Goal: Task Accomplishment & Management: Use online tool/utility

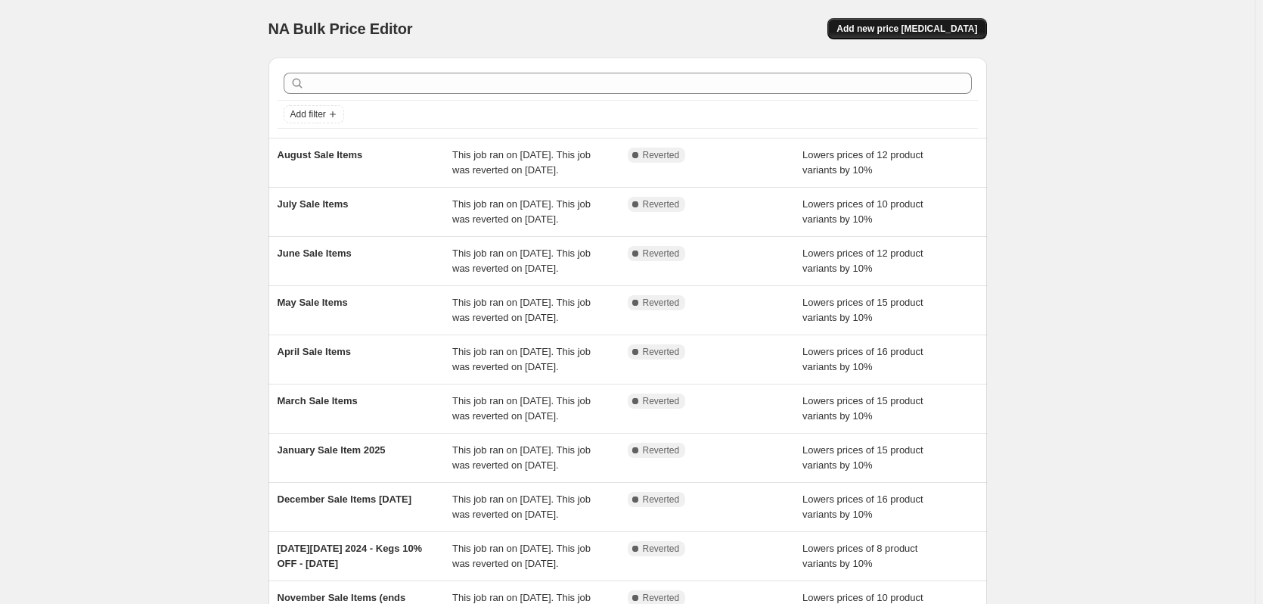
click at [917, 34] on span "Add new price [MEDICAL_DATA]" at bounding box center [906, 29] width 141 height 12
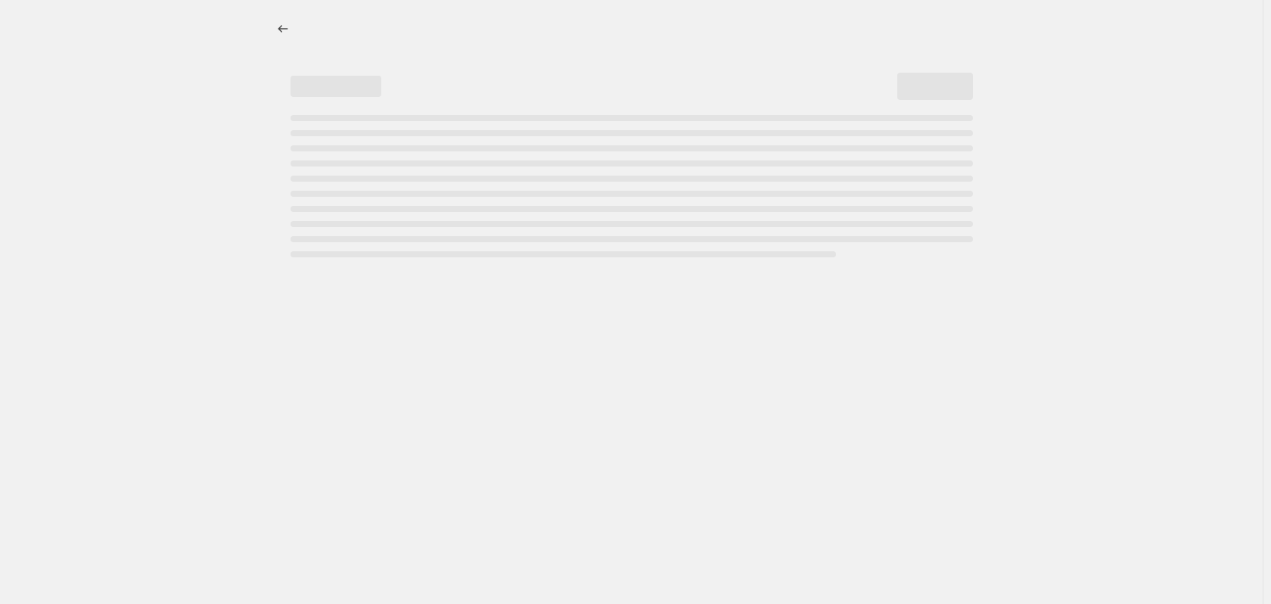
select select "percentage"
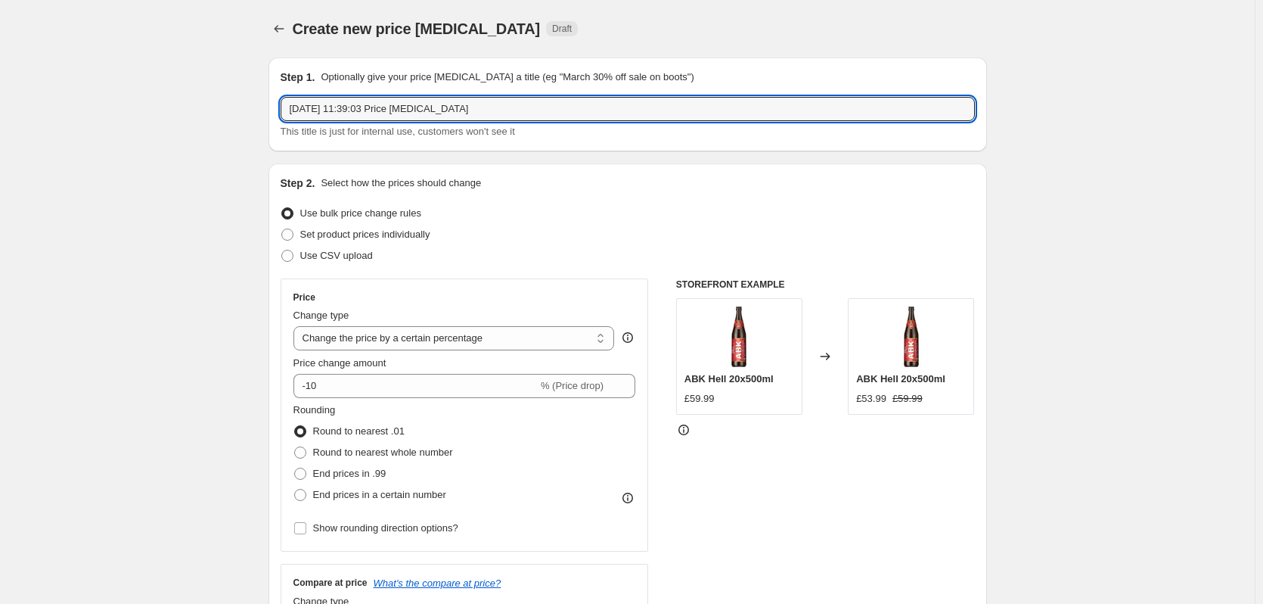
drag, startPoint x: 487, startPoint y: 113, endPoint x: 249, endPoint y: 113, distance: 238.2
type input "e"
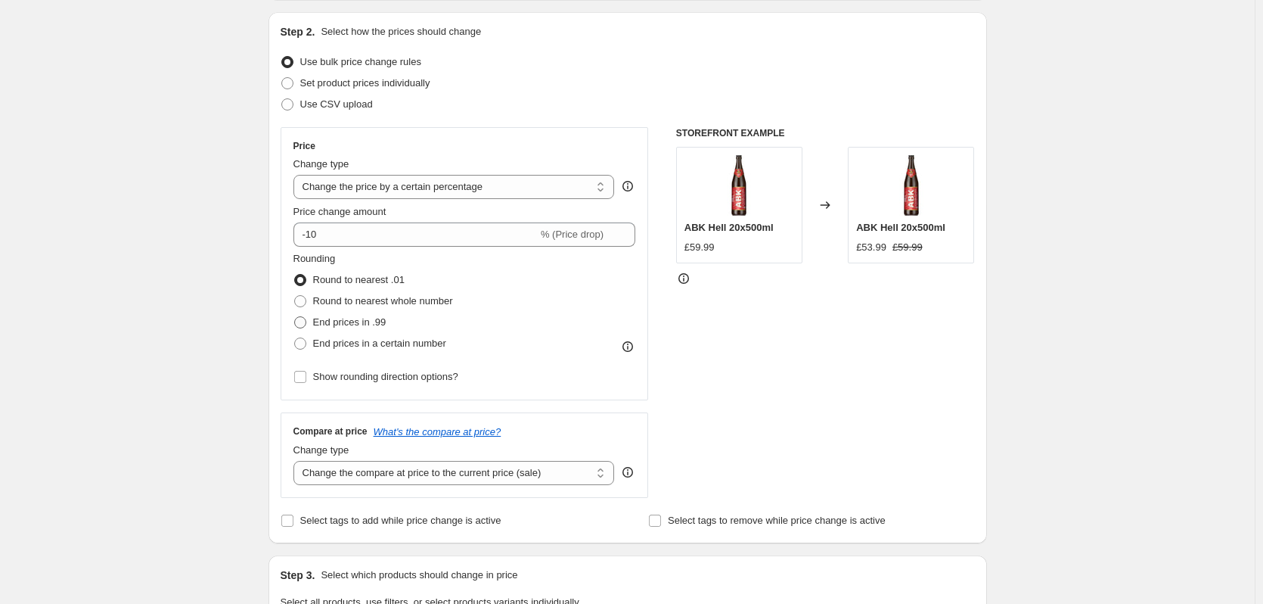
type input "September Sale Items"
click at [325, 324] on span "End prices in .99" at bounding box center [349, 321] width 73 height 11
click at [295, 317] on input "End prices in .99" at bounding box center [294, 316] width 1 height 1
radio input "true"
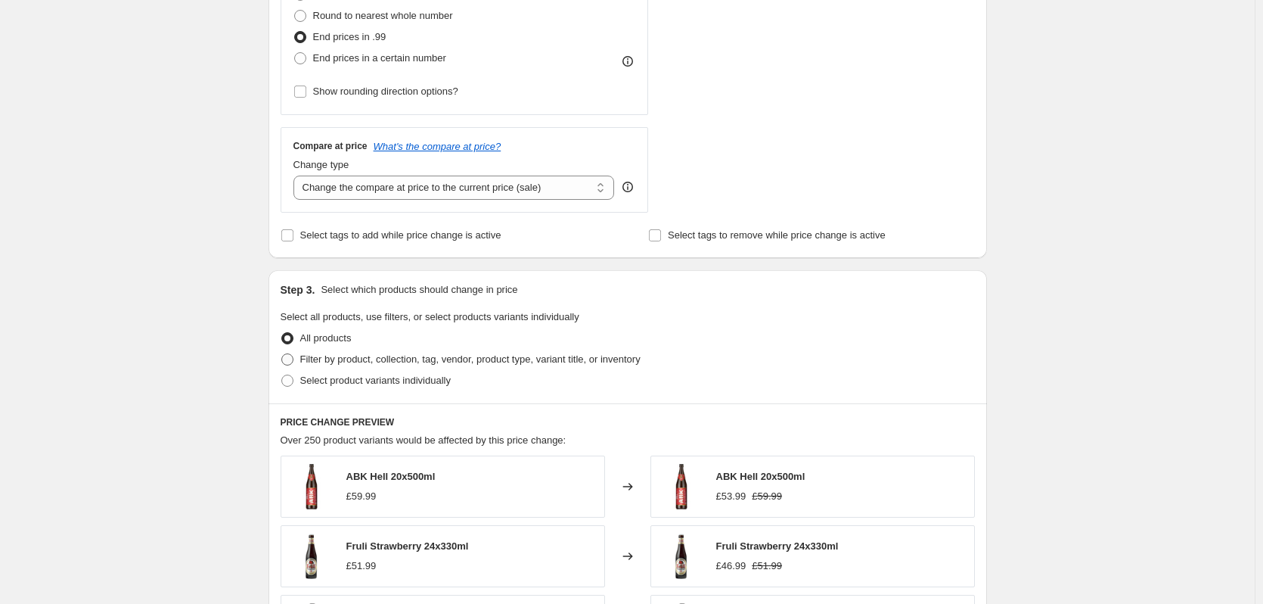
scroll to position [454, 0]
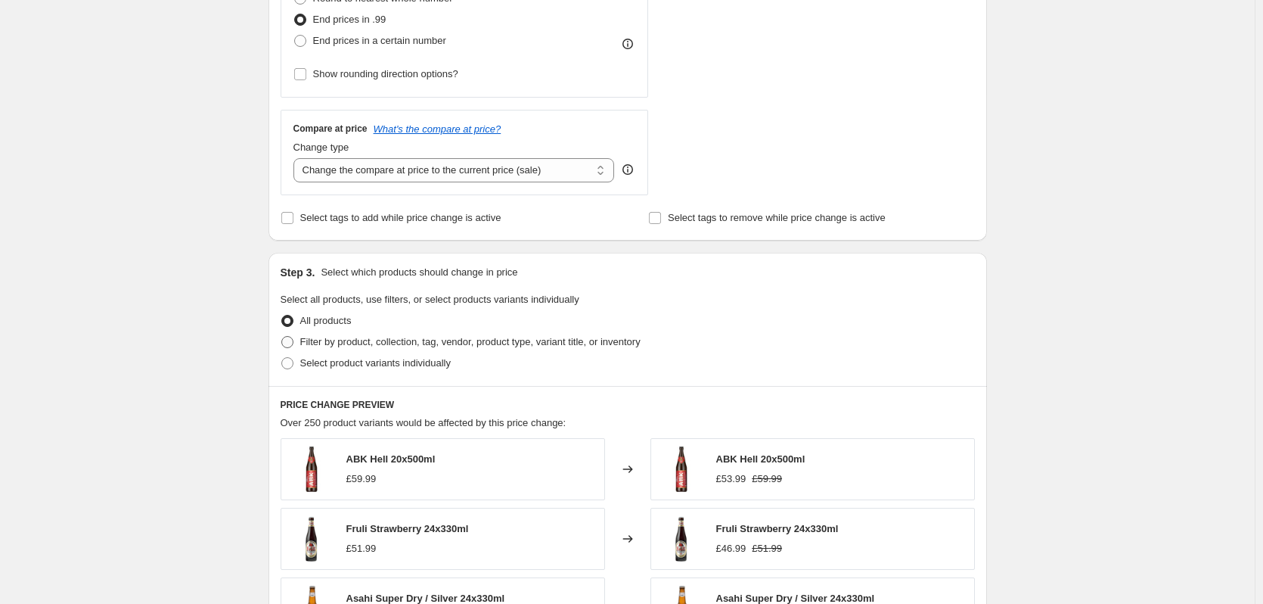
click at [287, 348] on span at bounding box center [287, 342] width 12 height 12
click at [282, 337] on input "Filter by product, collection, tag, vendor, product type, variant title, or inv…" at bounding box center [281, 336] width 1 height 1
radio input "true"
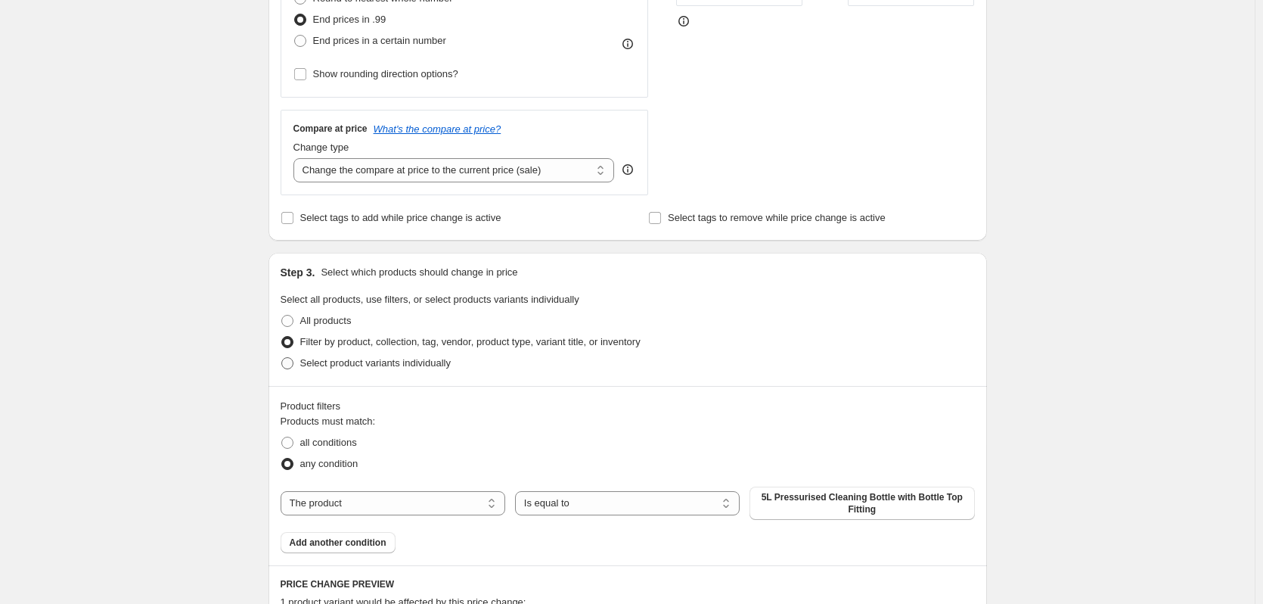
click at [294, 362] on span at bounding box center [288, 363] width 14 height 14
click at [282, 358] on input "Select product variants individually" at bounding box center [281, 357] width 1 height 1
radio input "true"
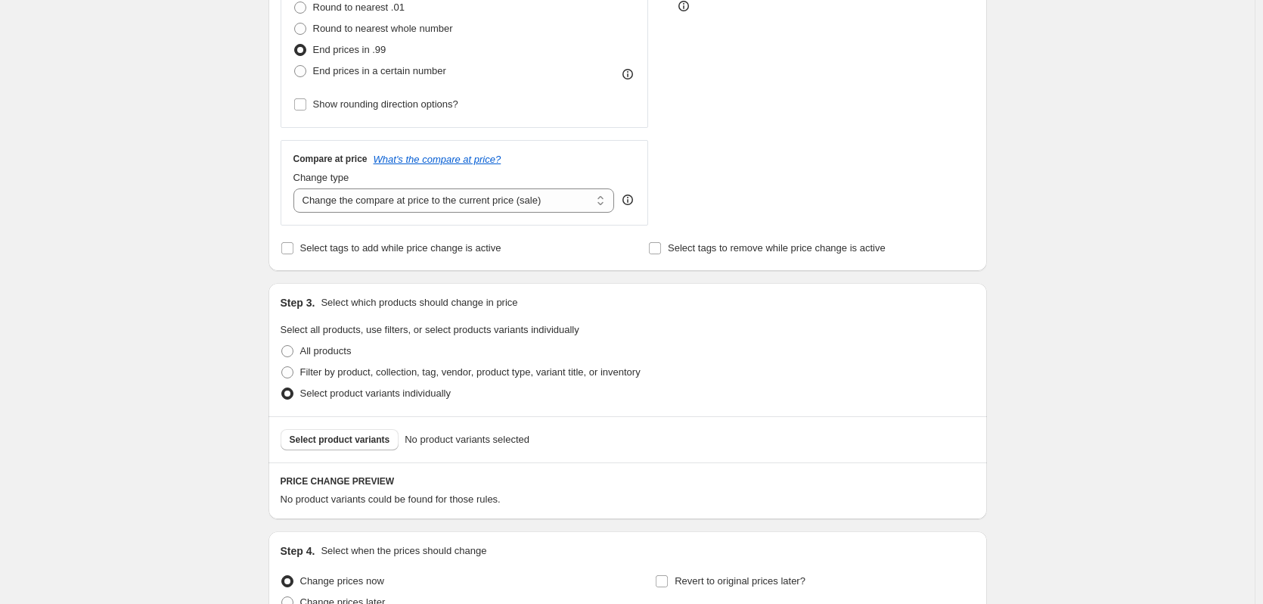
scroll to position [423, 0]
click at [333, 436] on span "Select product variants" at bounding box center [340, 440] width 101 height 12
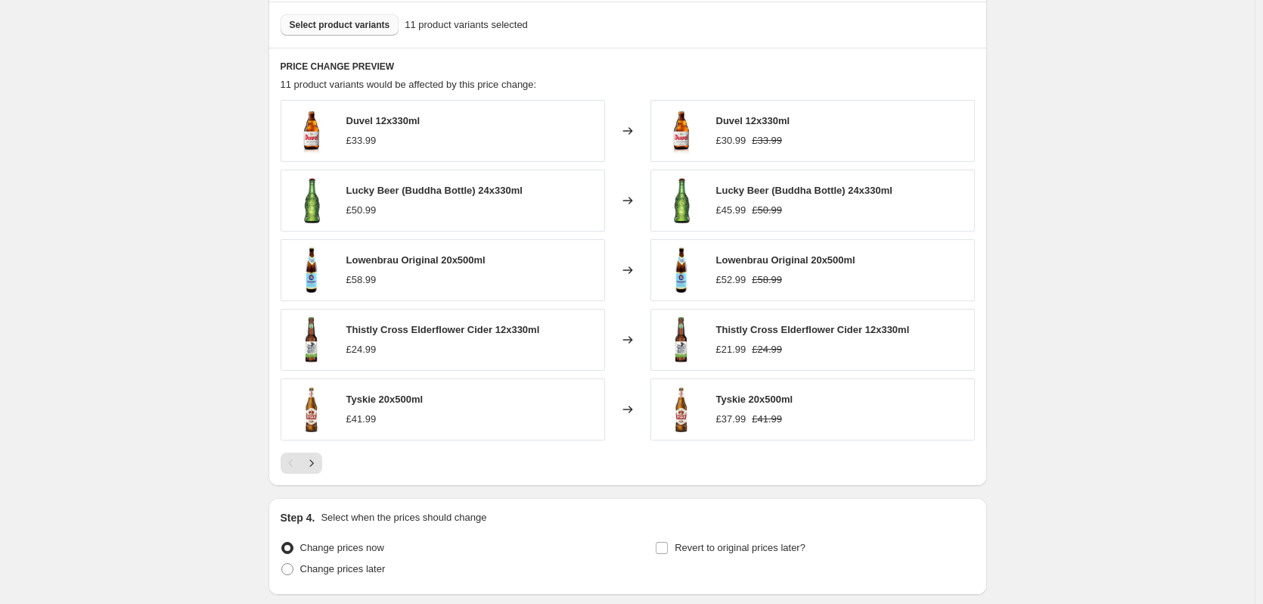
scroll to position [955, 0]
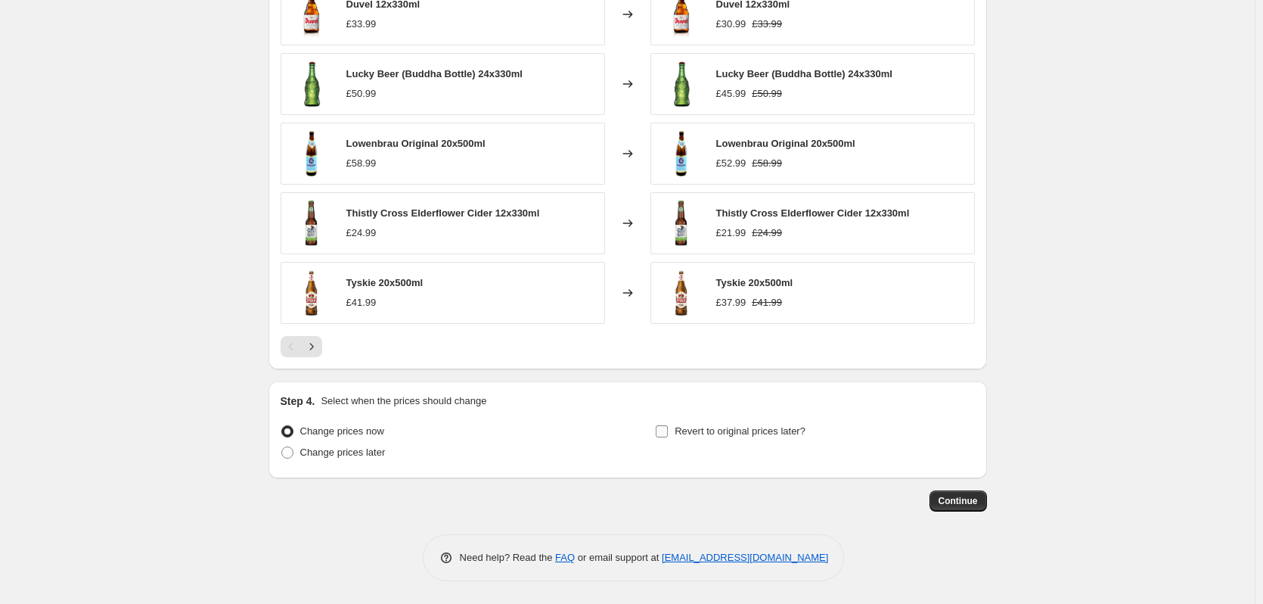
click at [665, 434] on input "Revert to original prices later?" at bounding box center [662, 431] width 12 height 12
checkbox input "true"
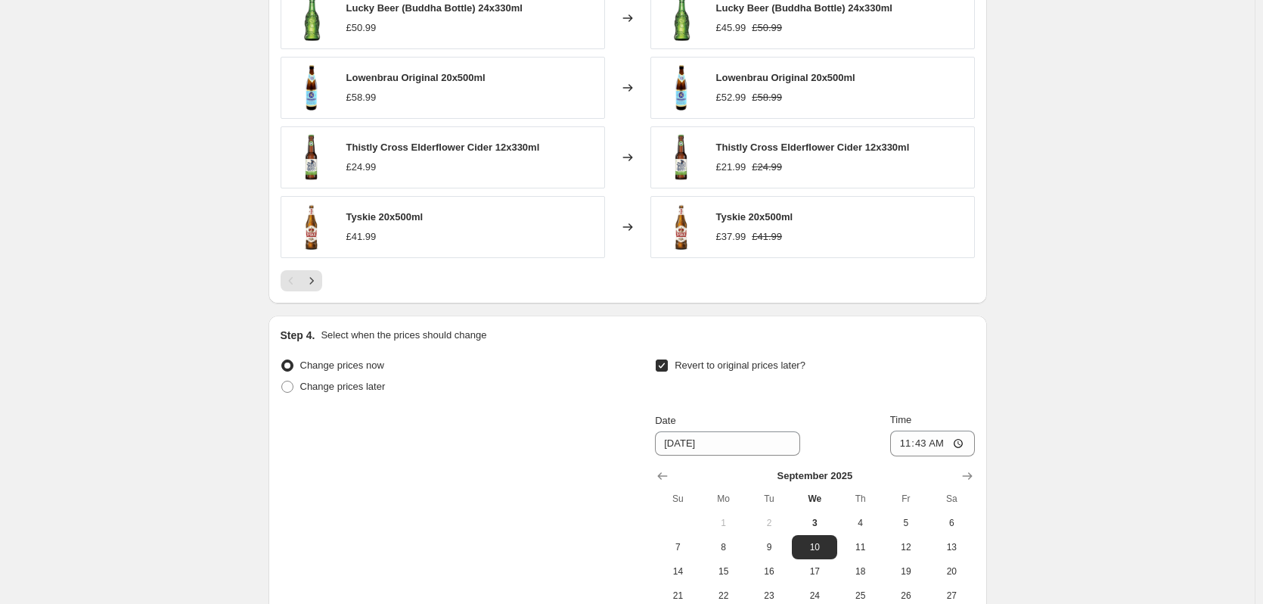
scroll to position [1106, 0]
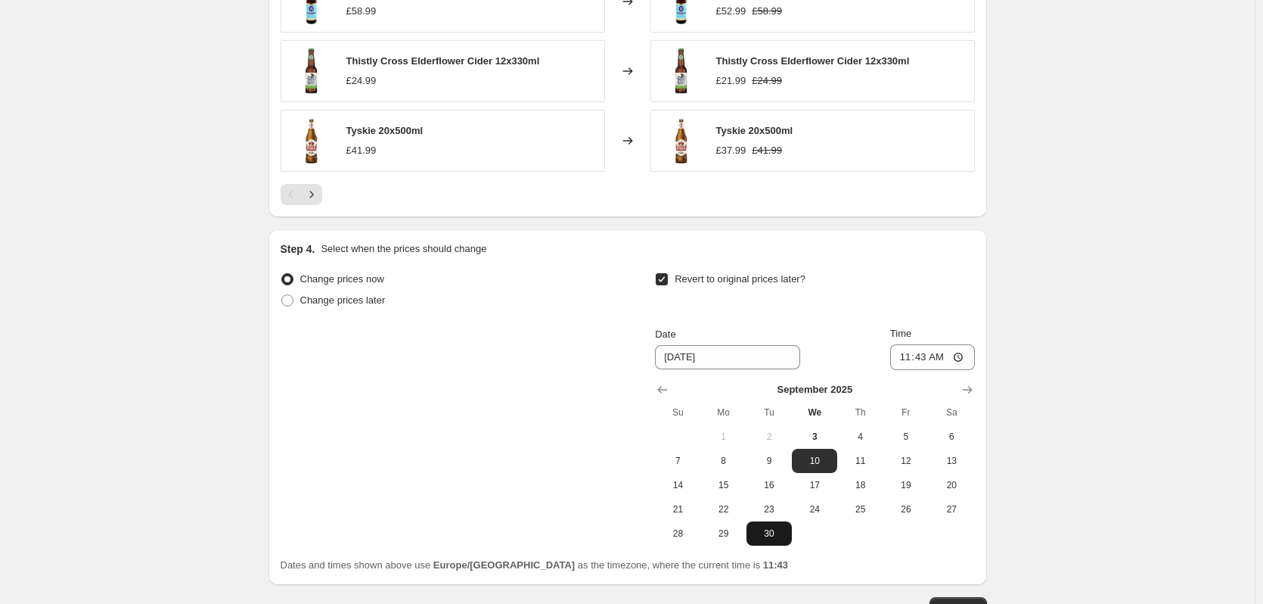
click at [770, 533] on span "30" at bounding box center [768, 533] width 33 height 12
type input "[DATE]"
drag, startPoint x: 926, startPoint y: 356, endPoint x: 965, endPoint y: 340, distance: 42.0
click at [929, 355] on input "11:43" at bounding box center [932, 357] width 85 height 26
type input "23:59"
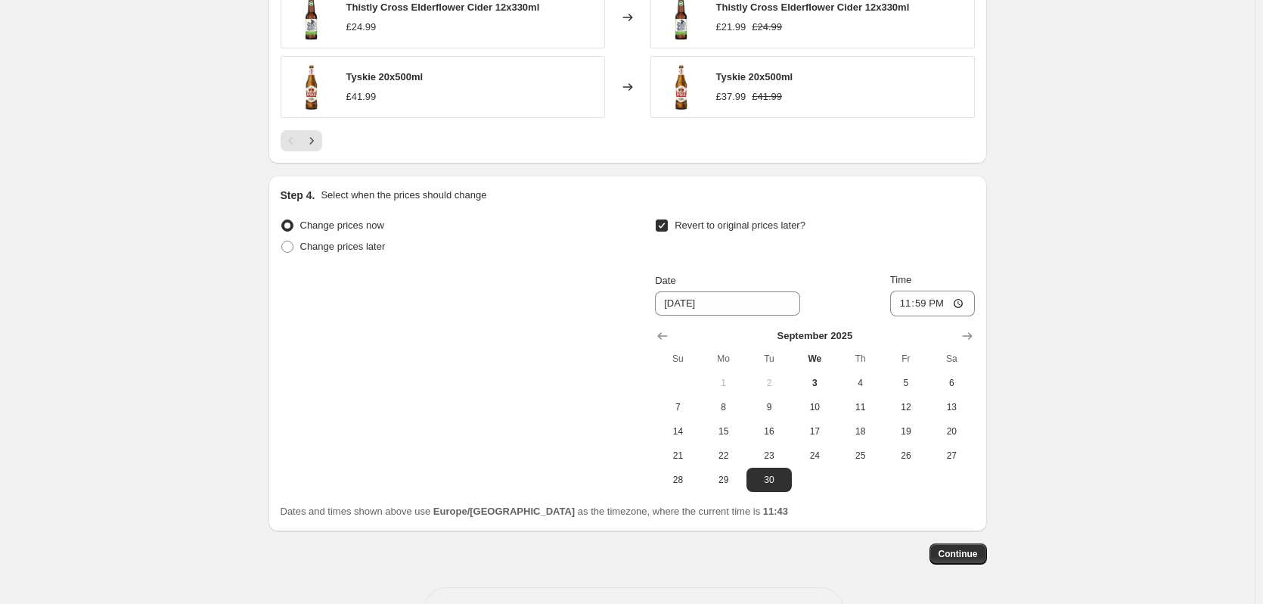
scroll to position [1214, 0]
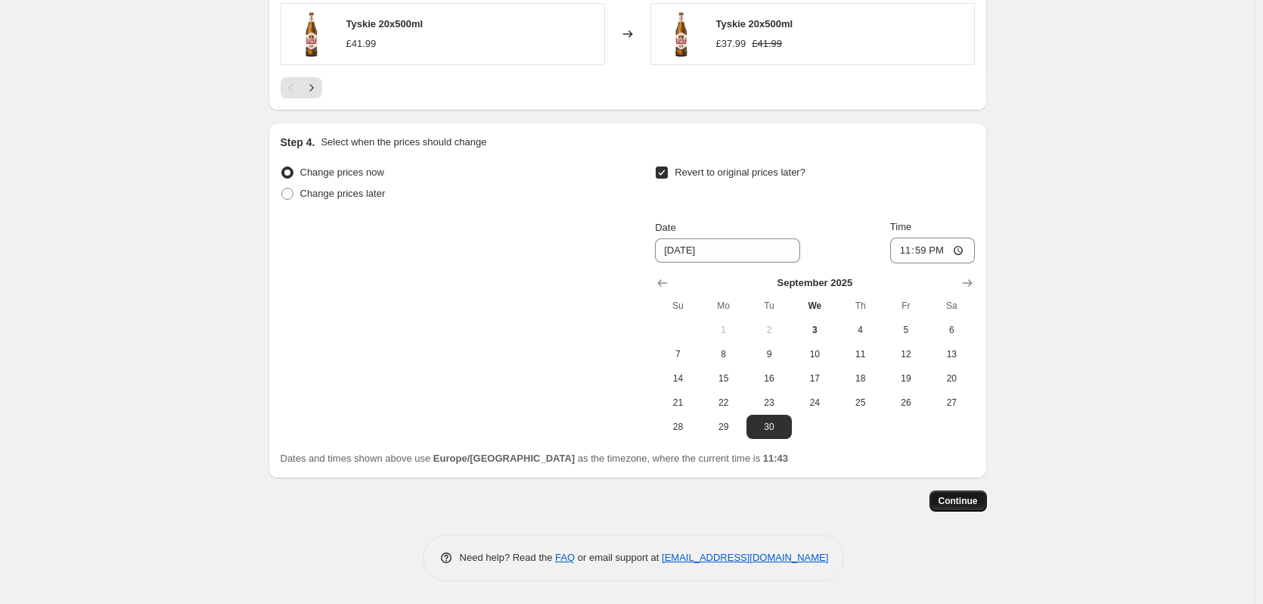
click at [963, 498] on span "Continue" at bounding box center [958, 501] width 39 height 12
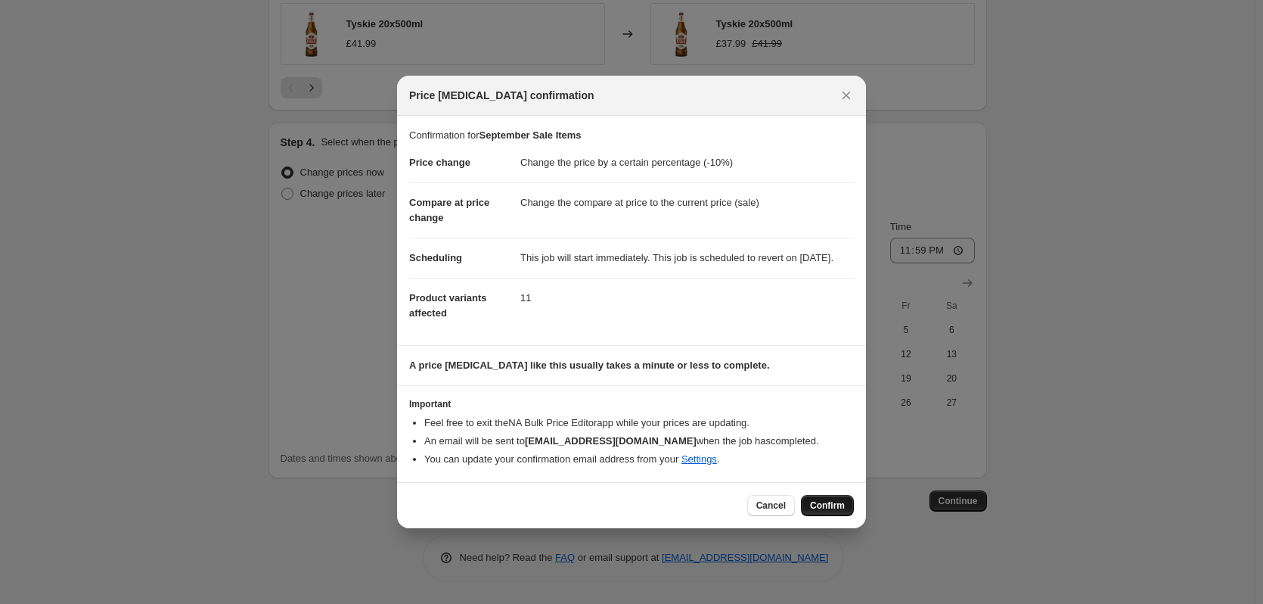
click at [822, 511] on span "Confirm" at bounding box center [827, 505] width 35 height 12
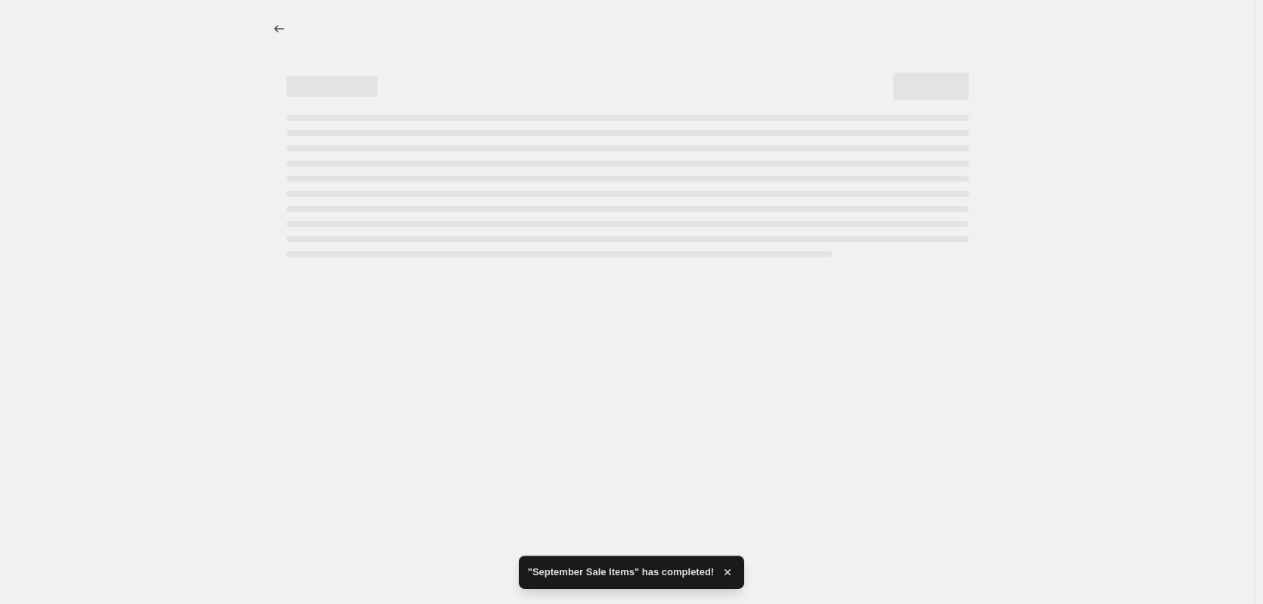
select select "percentage"
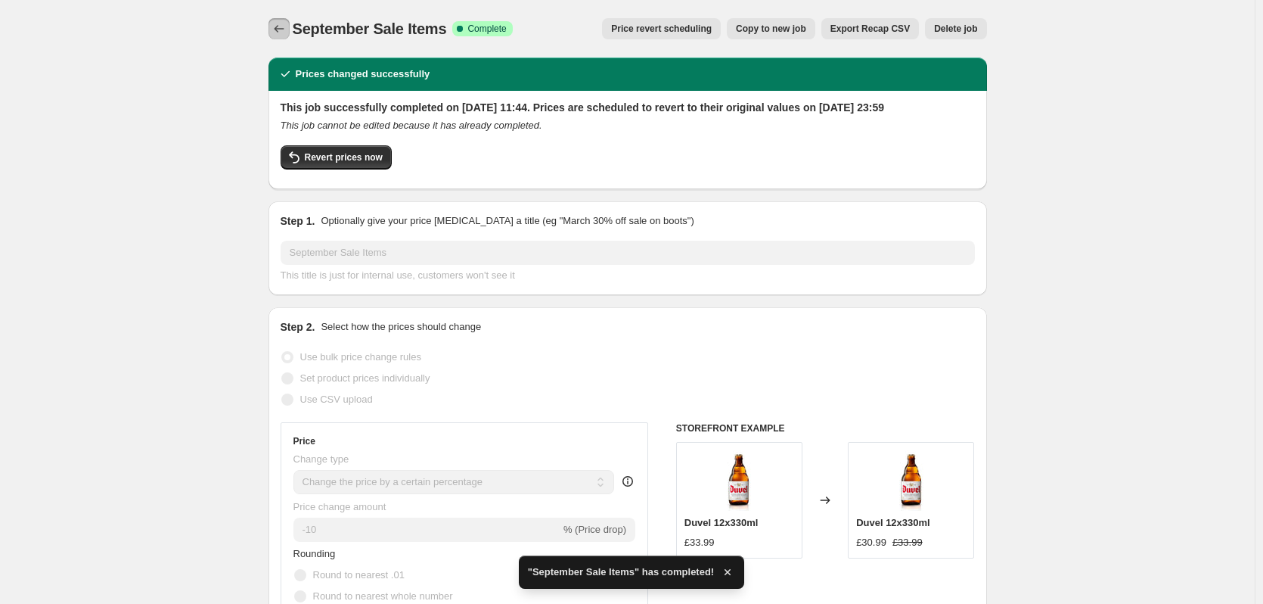
click at [284, 31] on icon "Price change jobs" at bounding box center [279, 28] width 15 height 15
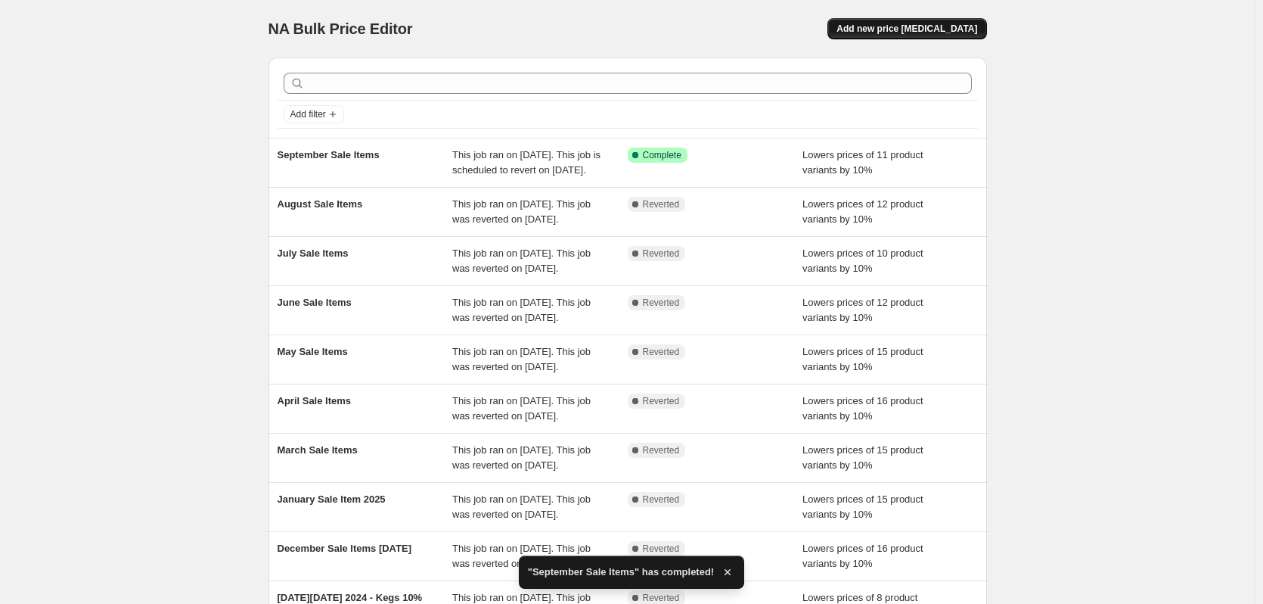
click at [934, 18] on button "Add new price change job" at bounding box center [906, 28] width 159 height 21
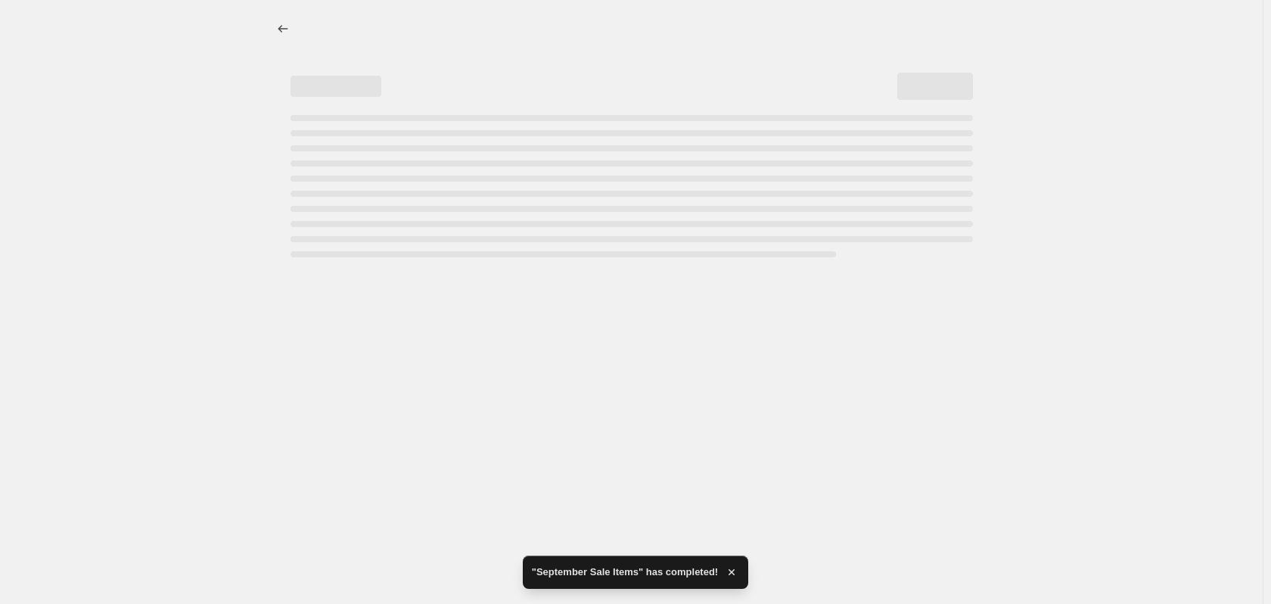
select select "percentage"
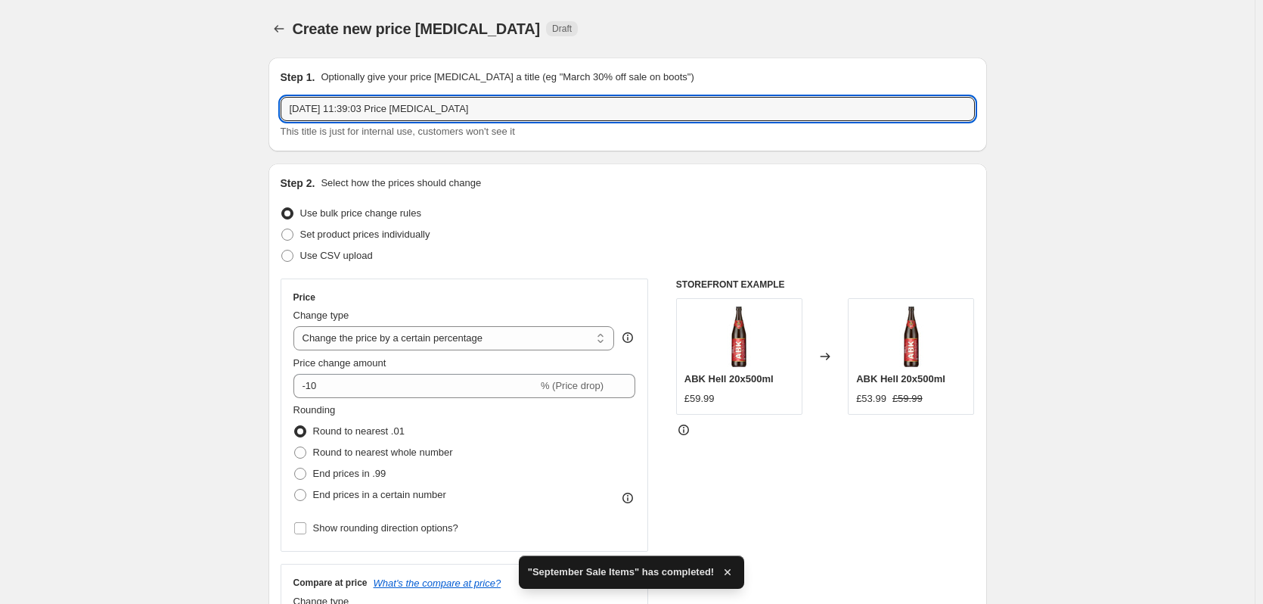
drag, startPoint x: 514, startPoint y: 113, endPoint x: 247, endPoint y: 123, distance: 267.1
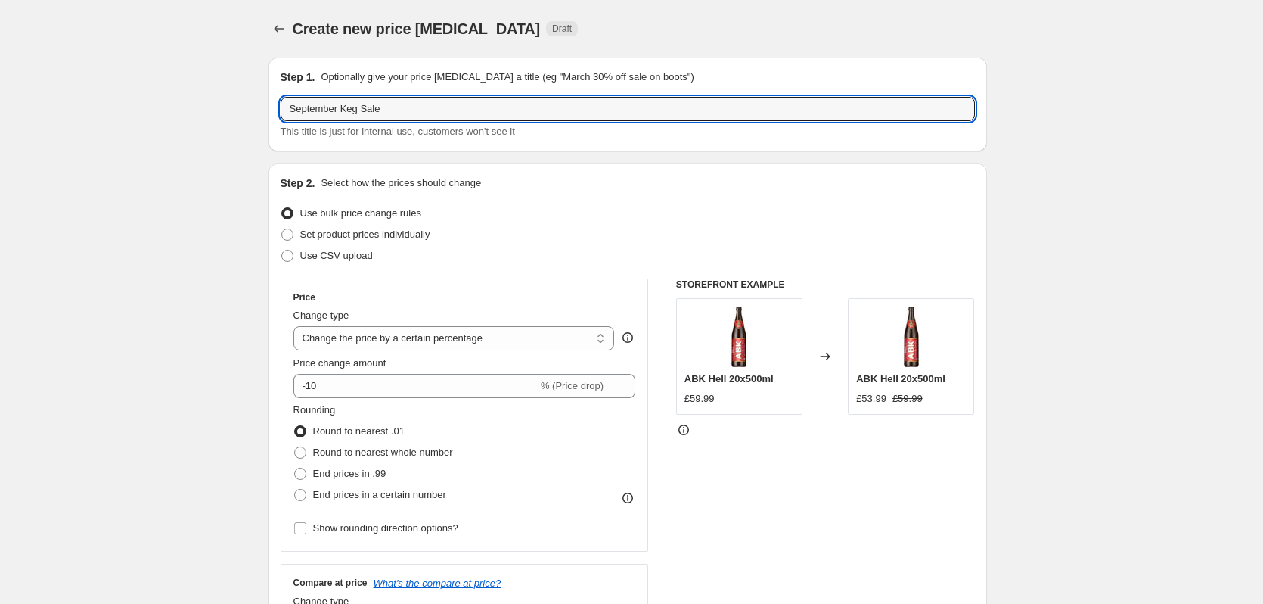
type input "September Keg Sale"
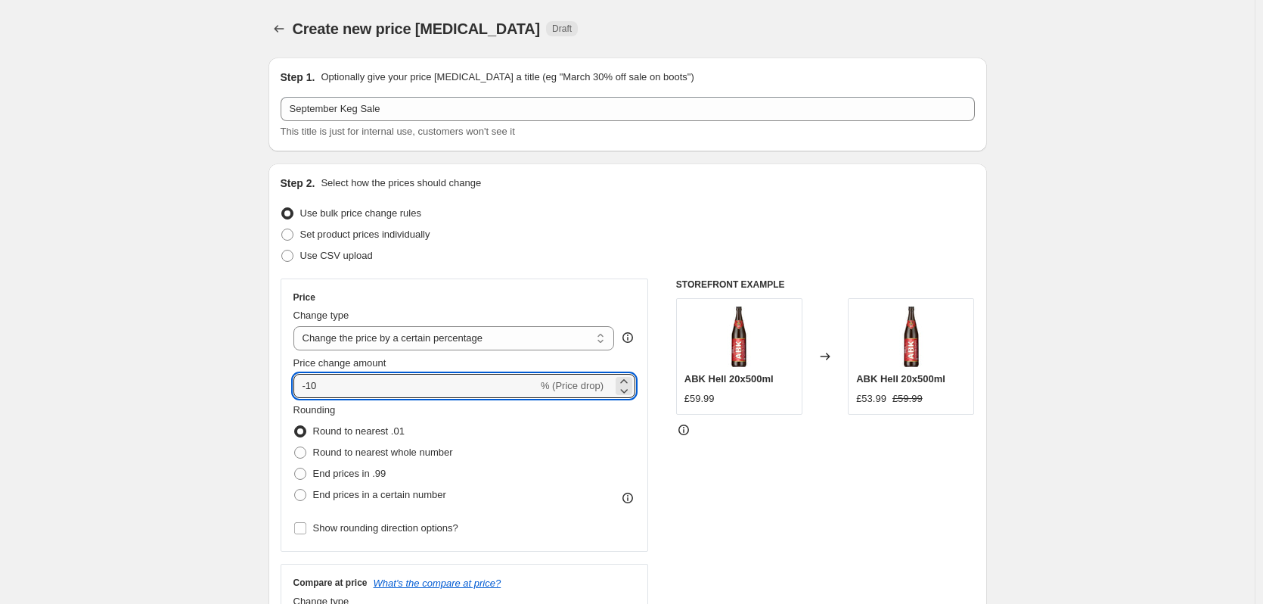
drag, startPoint x: 269, startPoint y: 383, endPoint x: 237, endPoint y: 383, distance: 32.5
type input "-5"
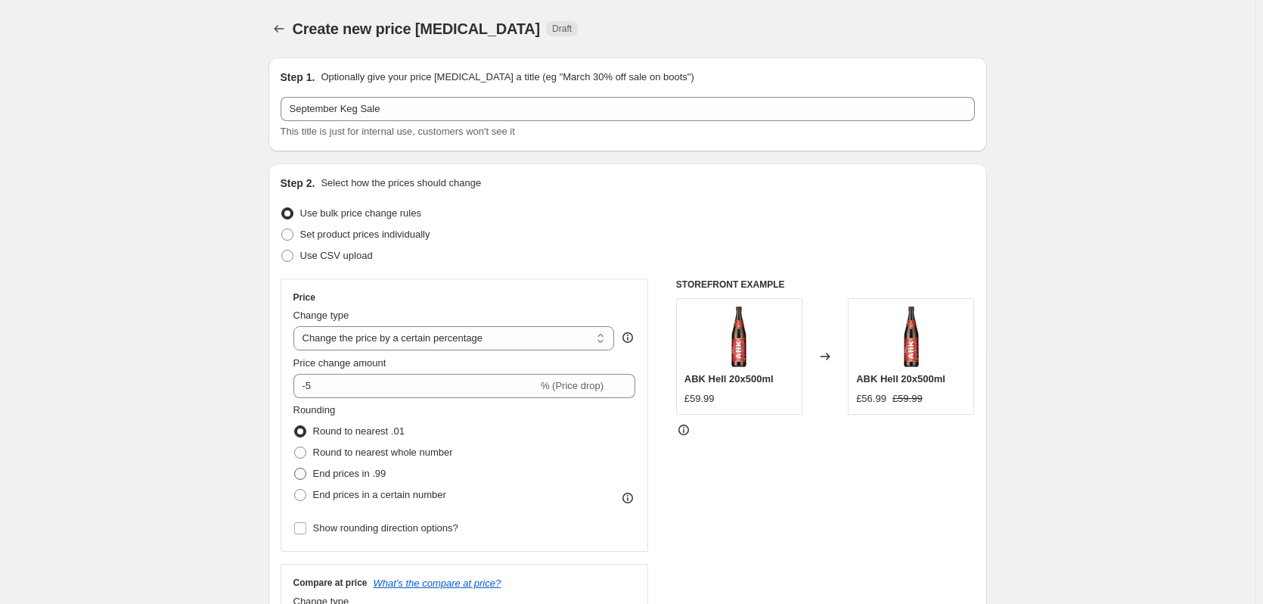
click at [326, 471] on span "End prices in .99" at bounding box center [349, 472] width 73 height 11
click at [295, 468] on input "End prices in .99" at bounding box center [294, 467] width 1 height 1
radio input "true"
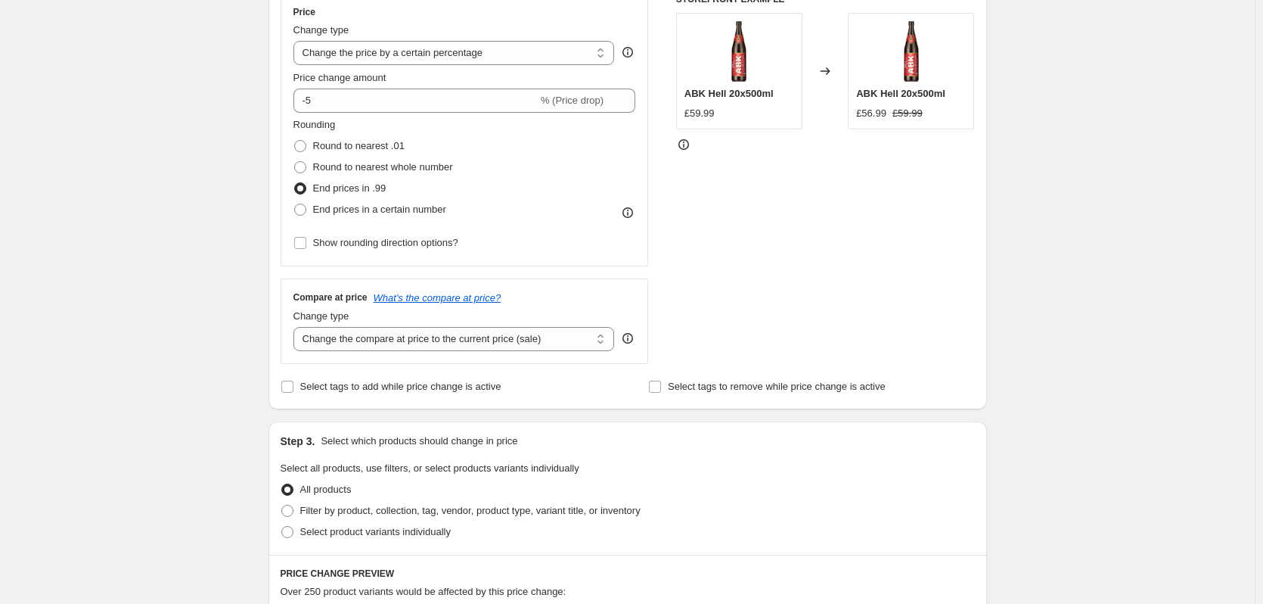
scroll to position [378, 0]
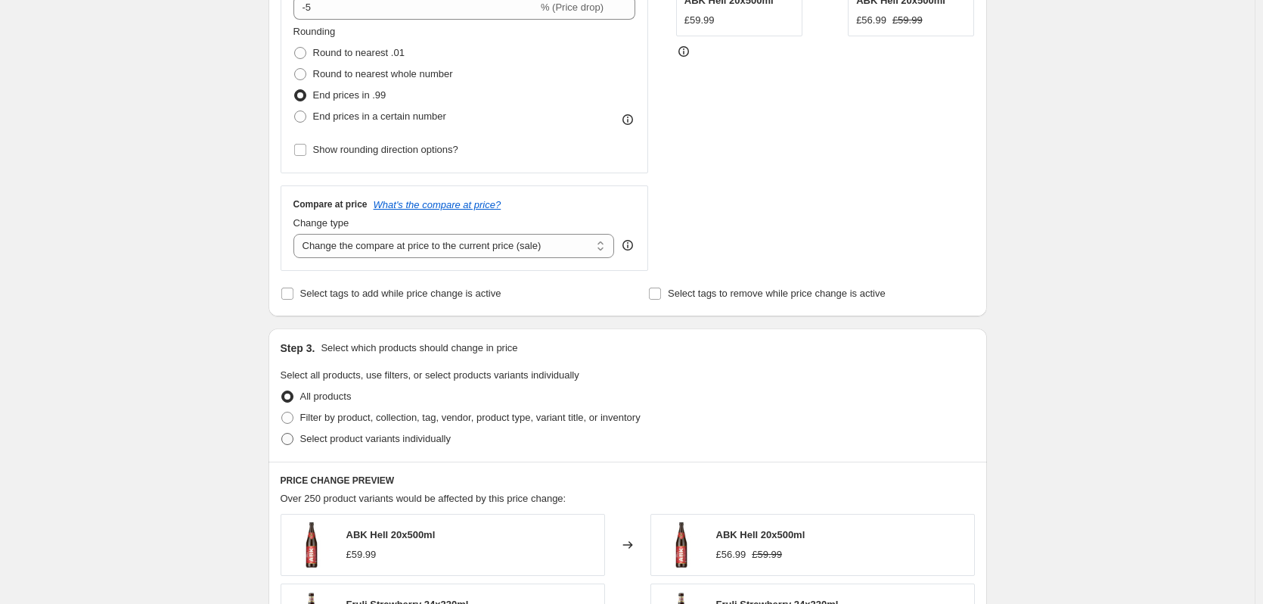
click at [293, 433] on span at bounding box center [287, 439] width 12 height 12
click at [282, 433] on input "Select product variants individually" at bounding box center [281, 433] width 1 height 1
radio input "true"
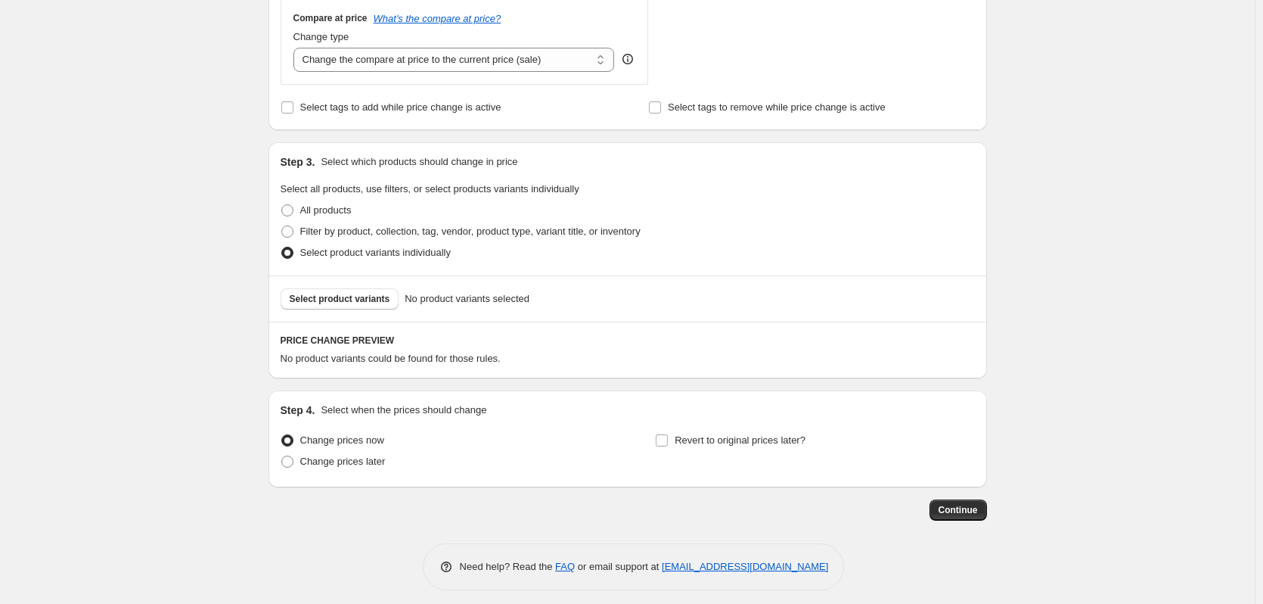
scroll to position [574, 0]
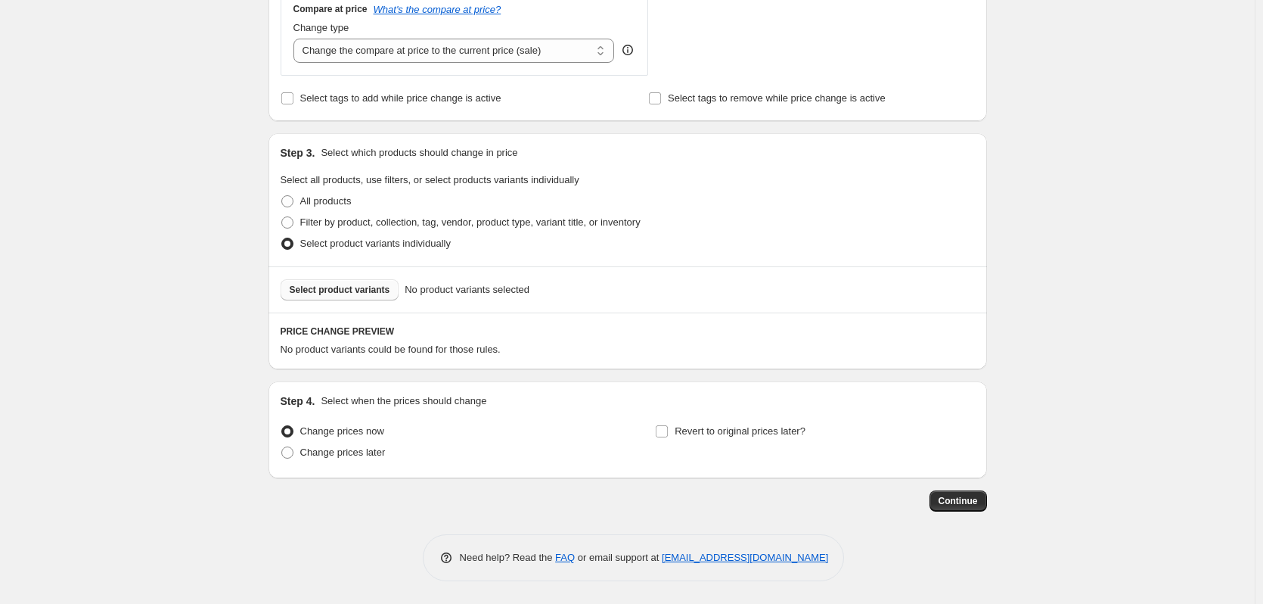
click at [355, 284] on span "Select product variants" at bounding box center [340, 290] width 101 height 12
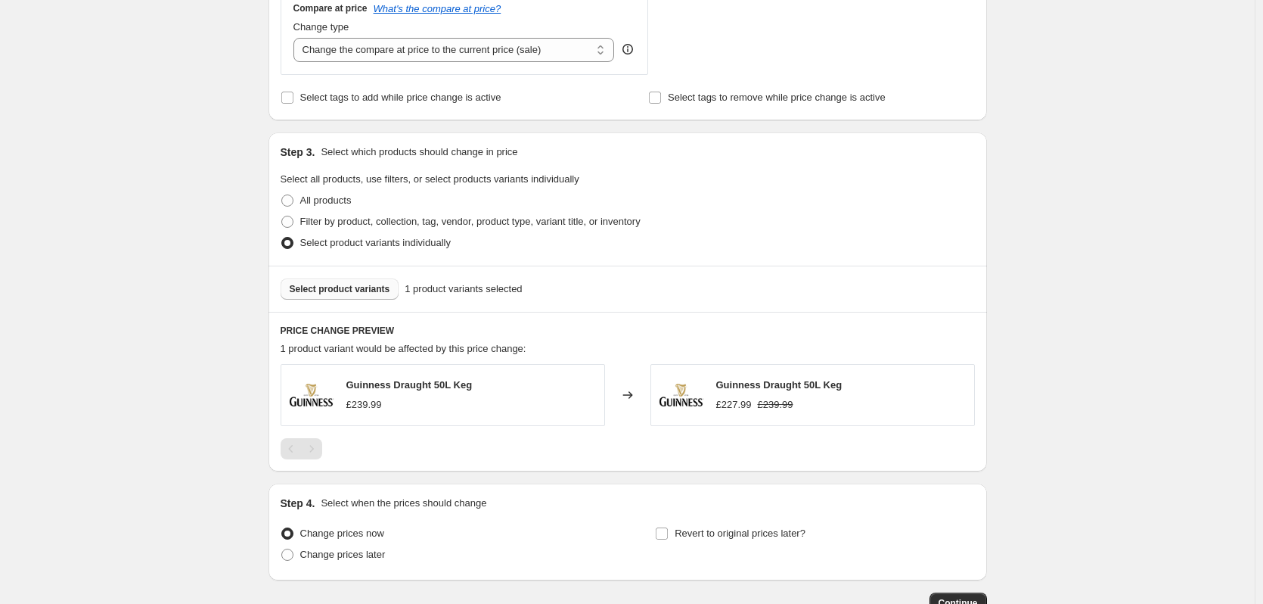
click at [349, 294] on span "Select product variants" at bounding box center [340, 289] width 101 height 12
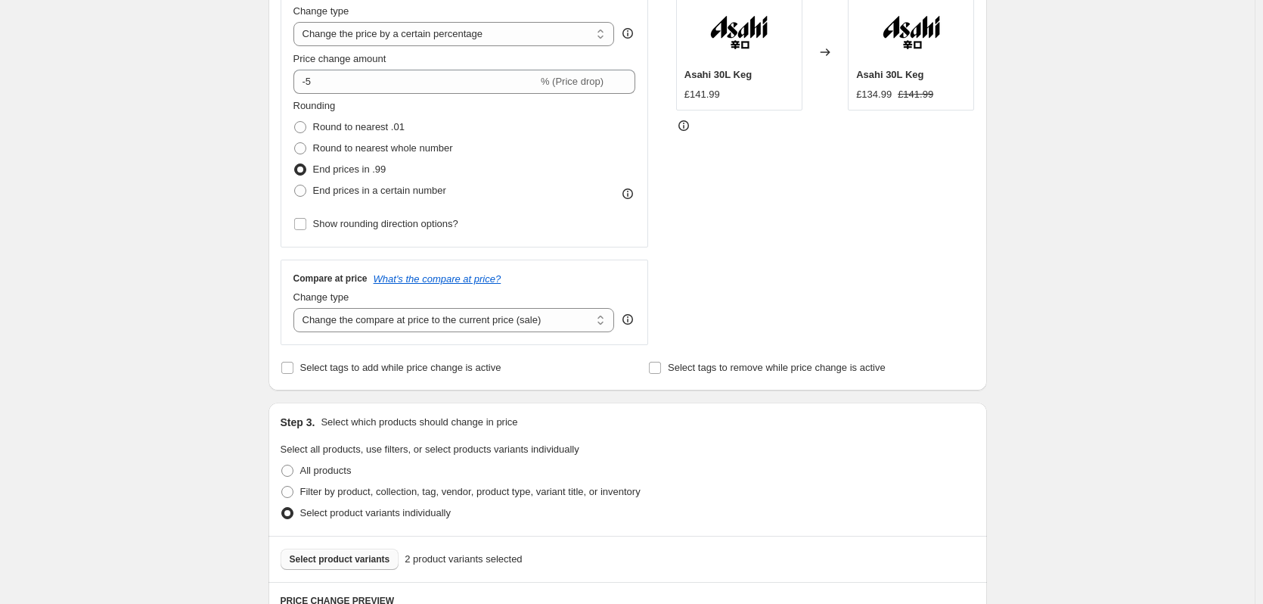
scroll to position [272, 0]
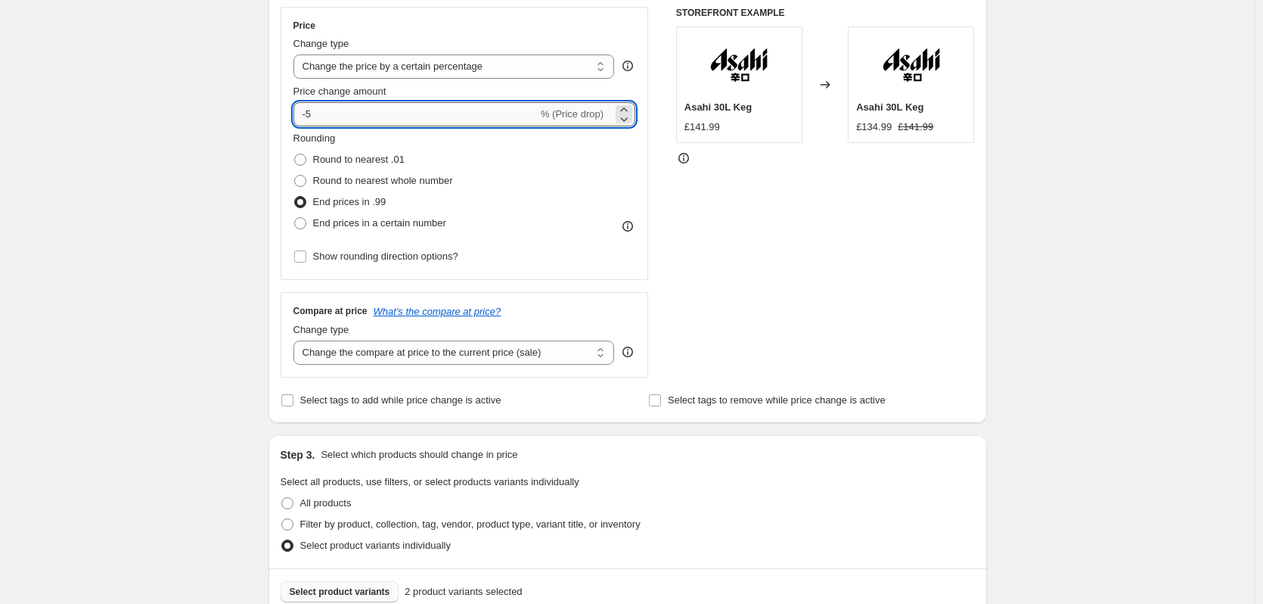
click at [309, 119] on input "-5" at bounding box center [415, 114] width 244 height 24
type input "-2"
type input "-3"
click at [266, 186] on div "Step 1. Optionally give your price change job a title (eg "March 30% off sale o…" at bounding box center [621, 380] width 731 height 1212
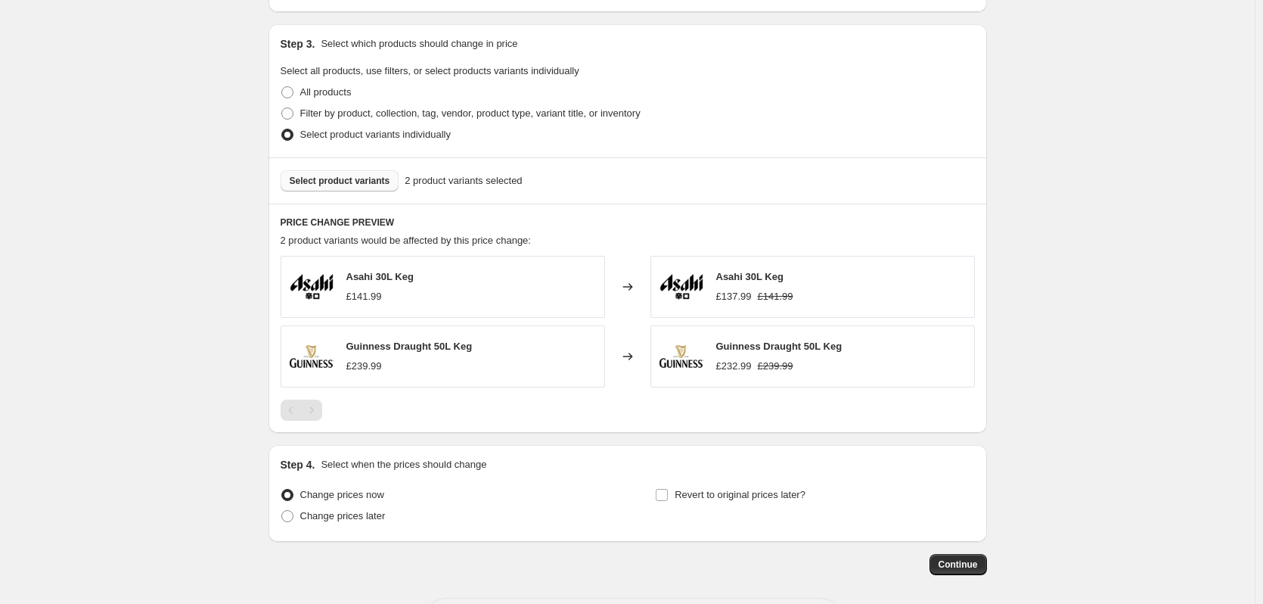
scroll to position [725, 0]
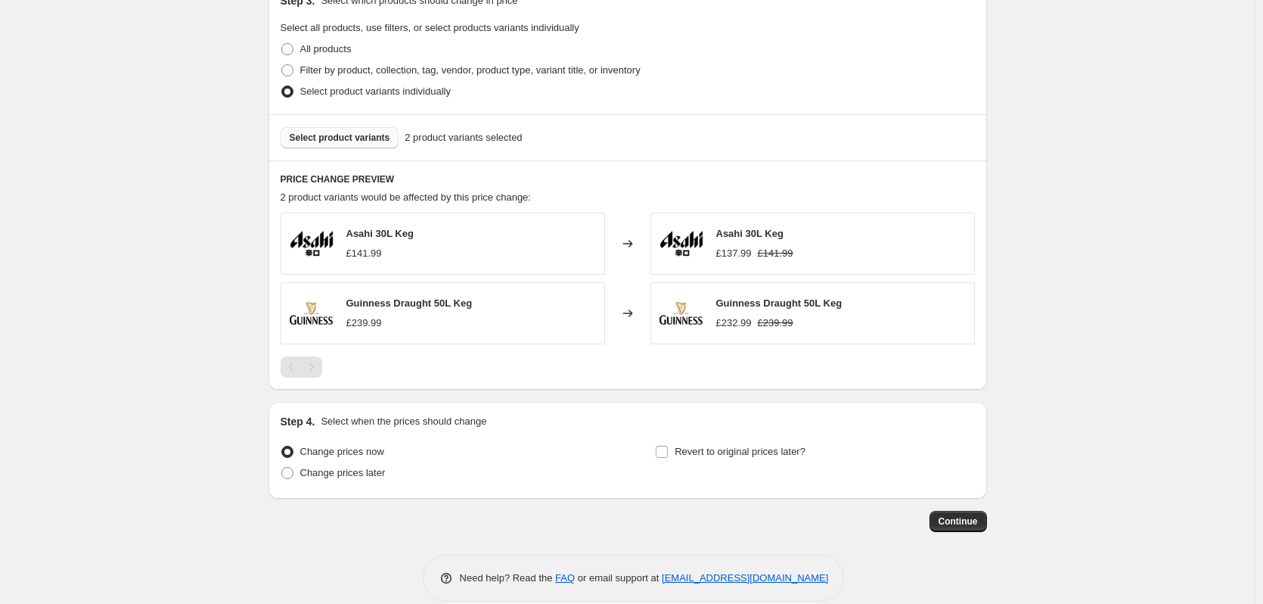
click at [666, 448] on input "Revert to original prices later?" at bounding box center [662, 451] width 12 height 12
checkbox input "true"
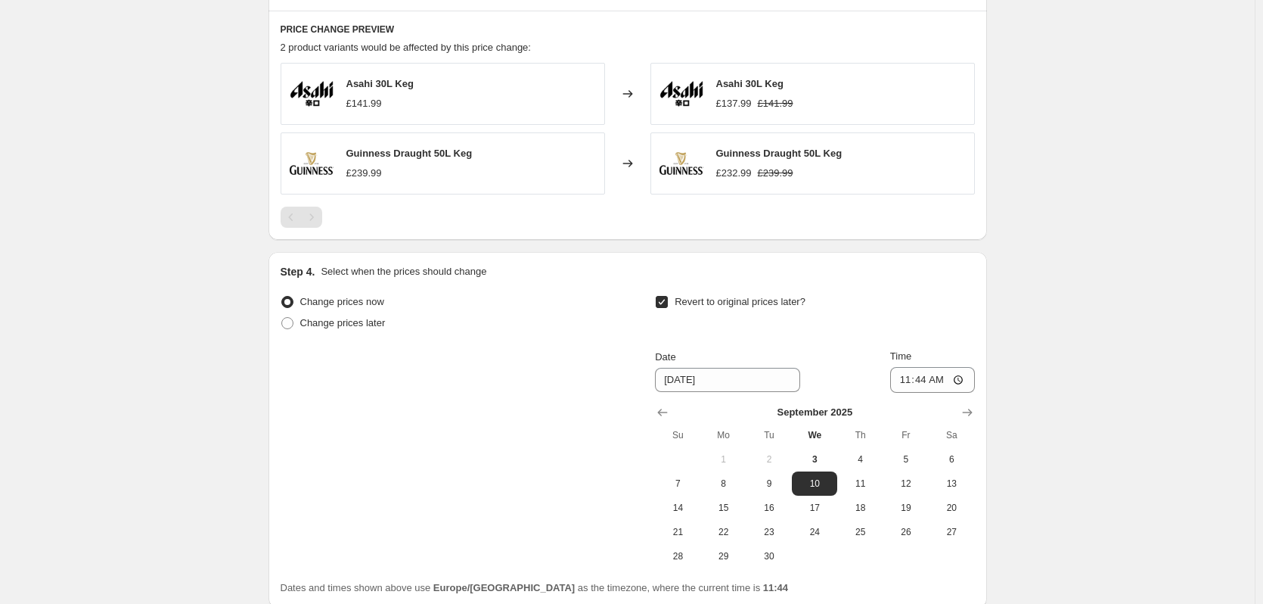
scroll to position [877, 0]
click at [771, 560] on span "30" at bounding box center [768, 554] width 33 height 12
type input "9/30/2025"
click at [927, 380] on input "11:44" at bounding box center [932, 378] width 85 height 26
type input "23:59"
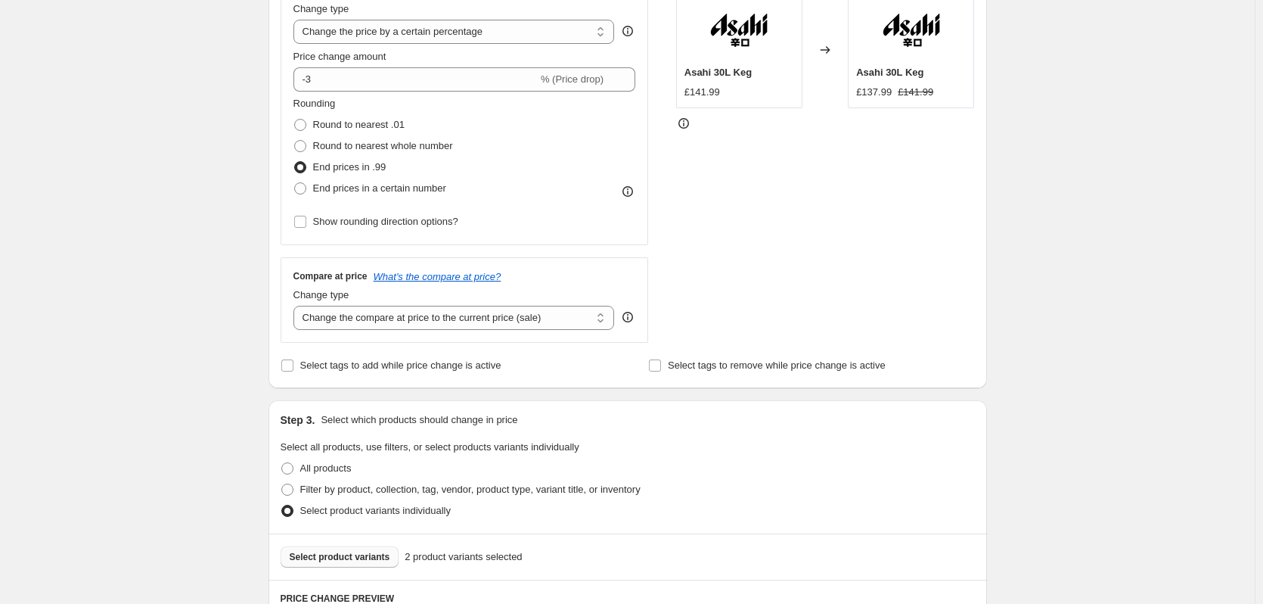
scroll to position [173, 0]
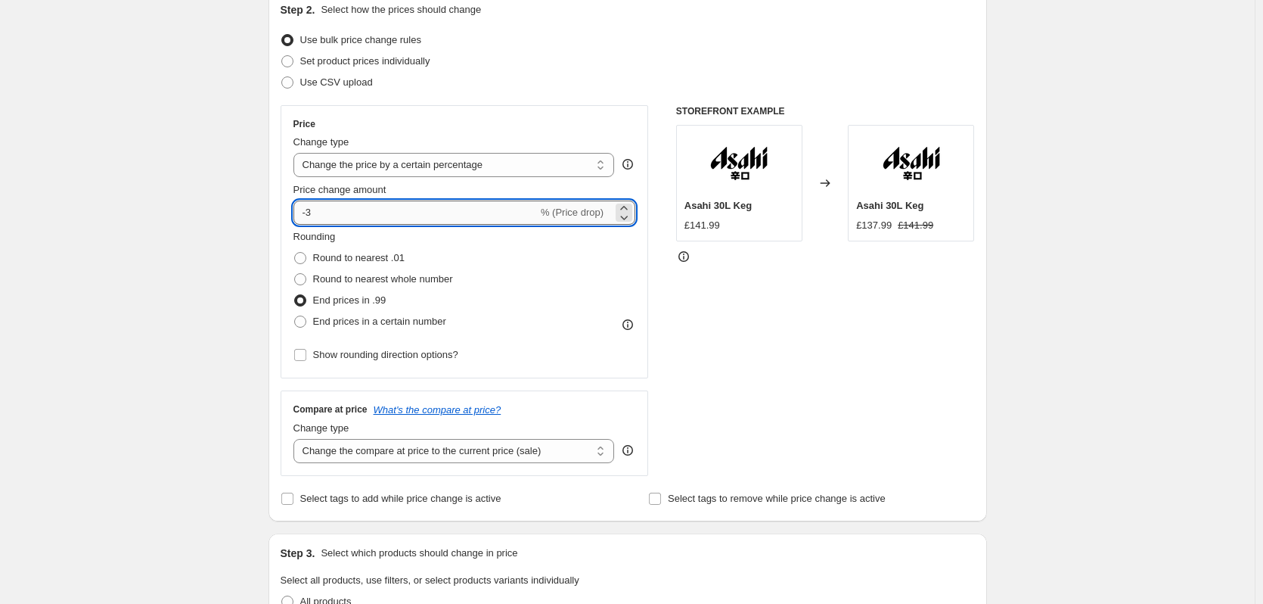
click at [321, 210] on input "-3" at bounding box center [415, 212] width 244 height 24
type input "-3.5"
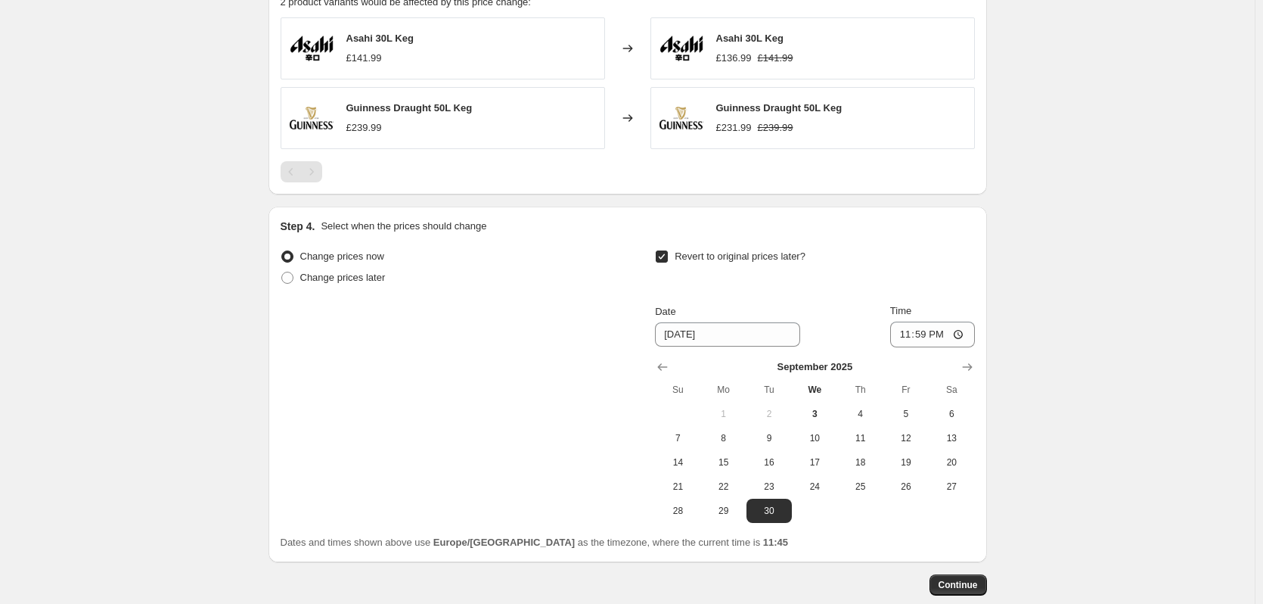
scroll to position [929, 0]
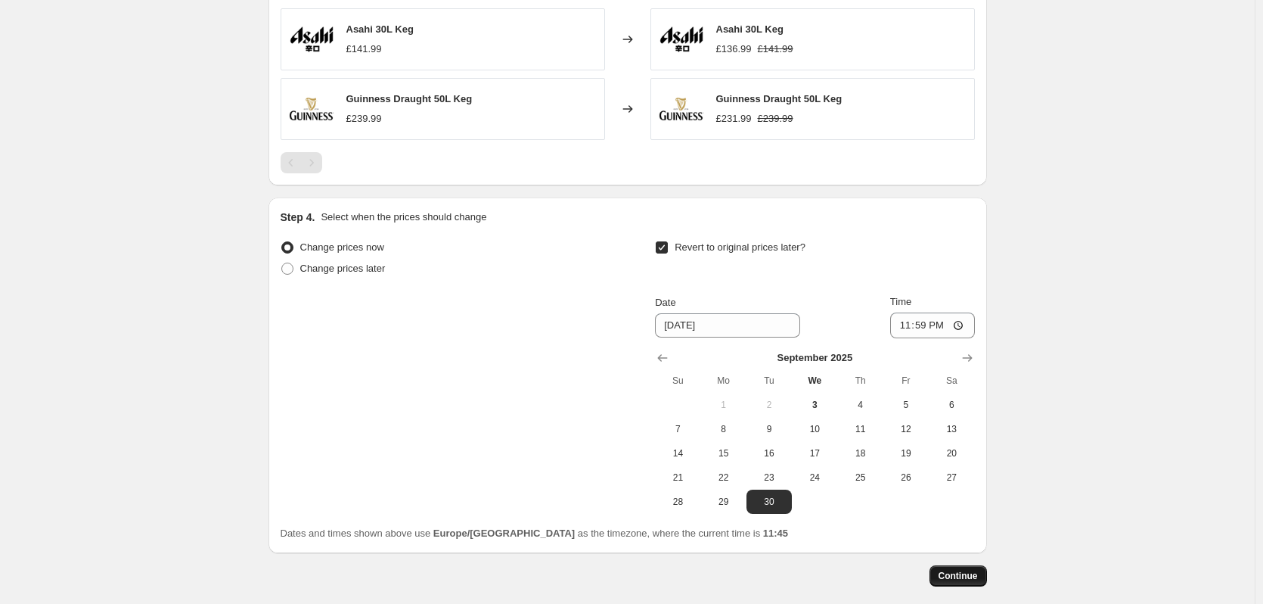
click at [969, 582] on button "Continue" at bounding box center [957, 575] width 57 height 21
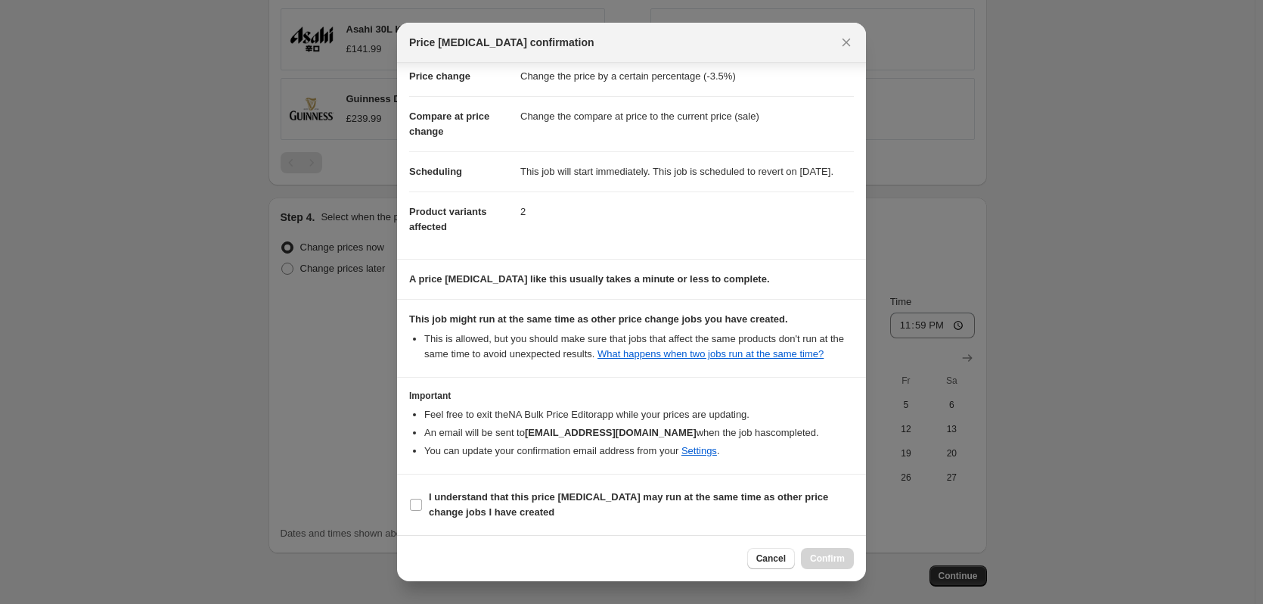
scroll to position [48, 0]
click at [418, 512] on label "I understand that this price change job may run at the same time as other price…" at bounding box center [631, 504] width 445 height 36
click at [418, 510] on input "I understand that this price change job may run at the same time as other price…" at bounding box center [416, 504] width 12 height 12
checkbox input "true"
click at [829, 557] on span "Confirm" at bounding box center [827, 558] width 35 height 12
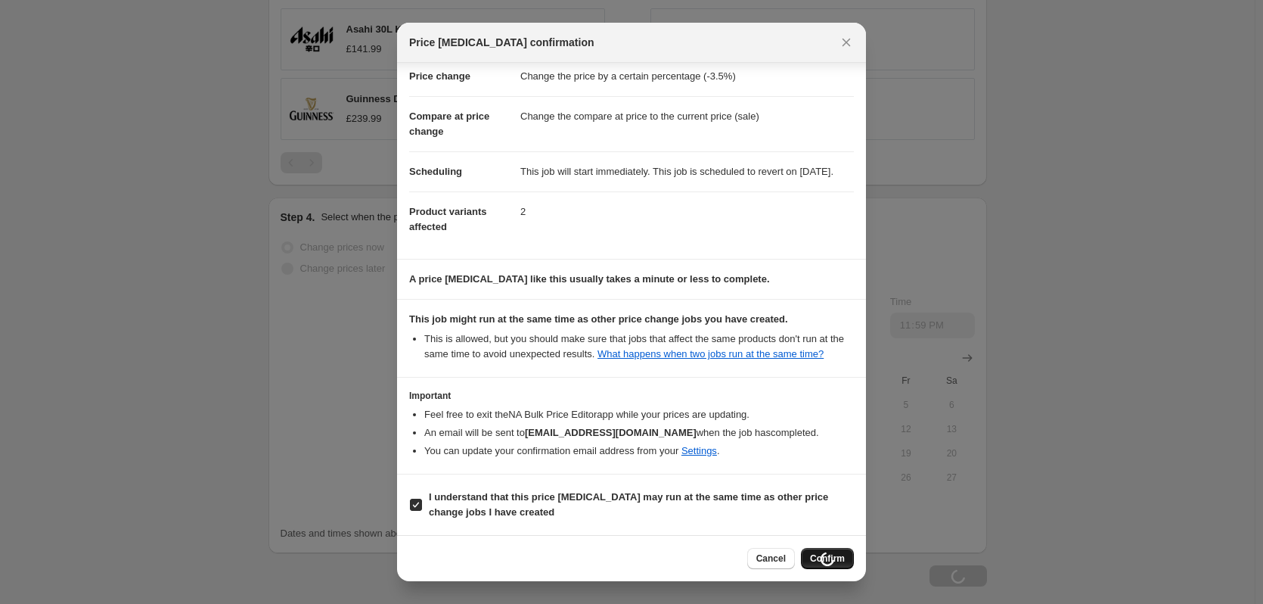
type input "September Keg Sale"
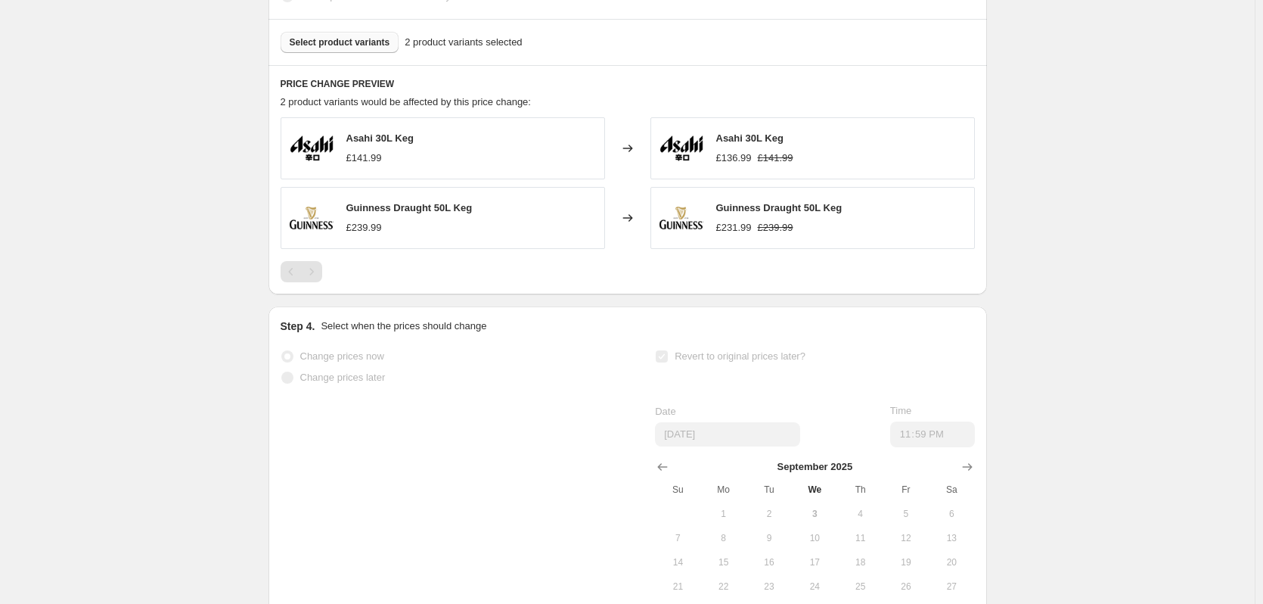
select select "percentage"
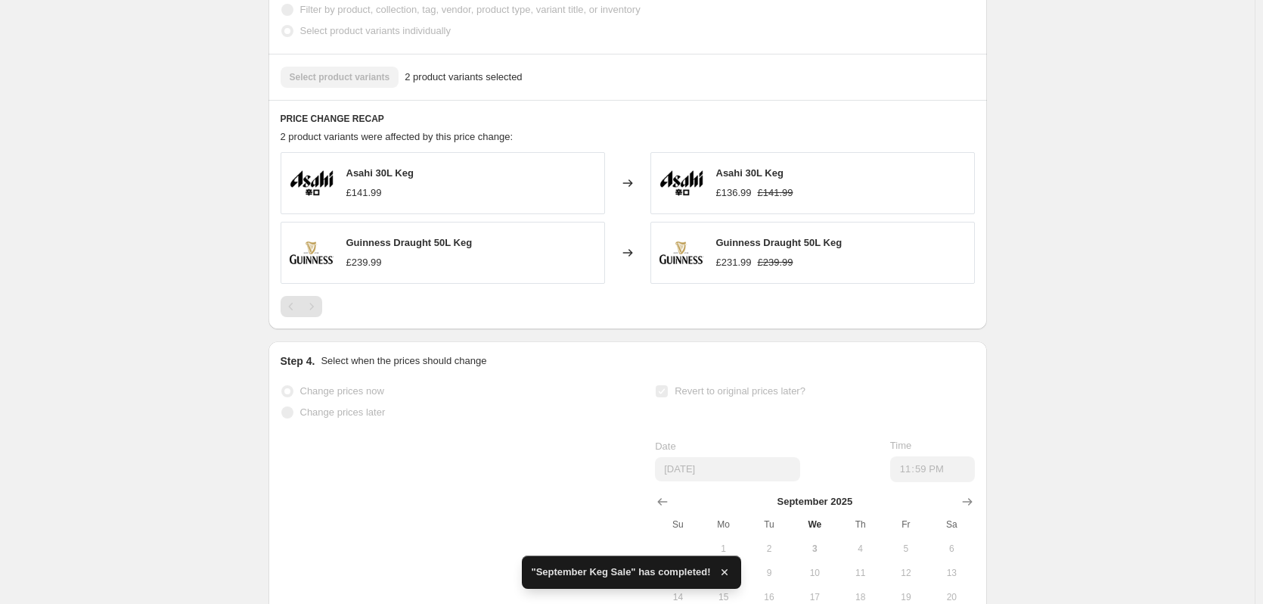
scroll to position [0, 0]
